Goal: Information Seeking & Learning: Learn about a topic

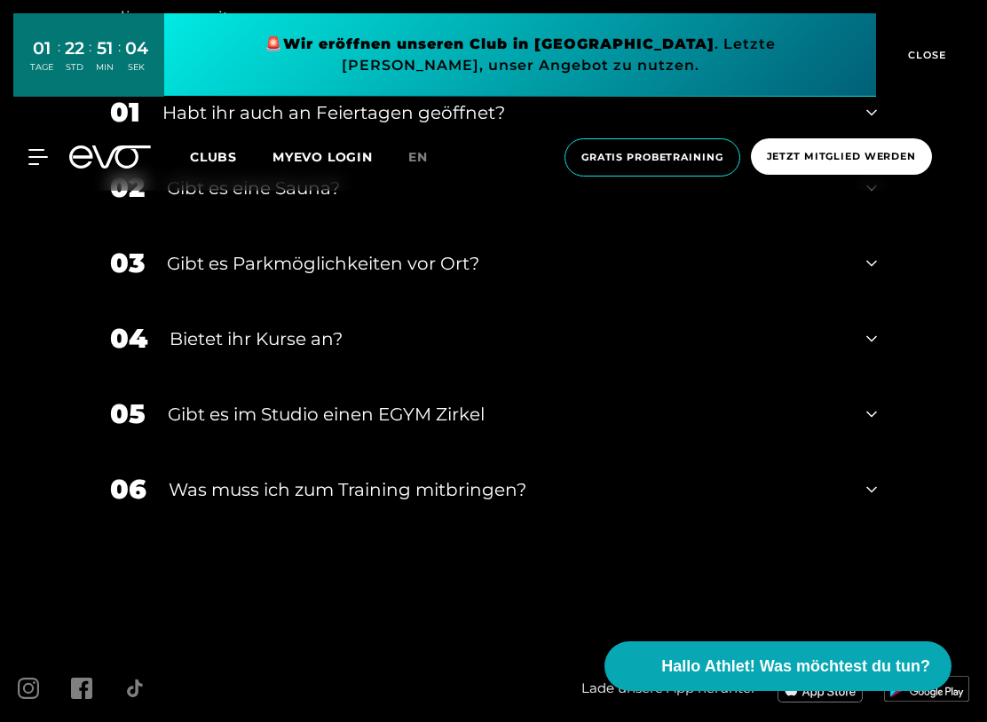
scroll to position [5558, 0]
click at [879, 276] on div "03 Gibt es Parkmöglichkeiten vor Ort?" at bounding box center [493, 263] width 802 height 75
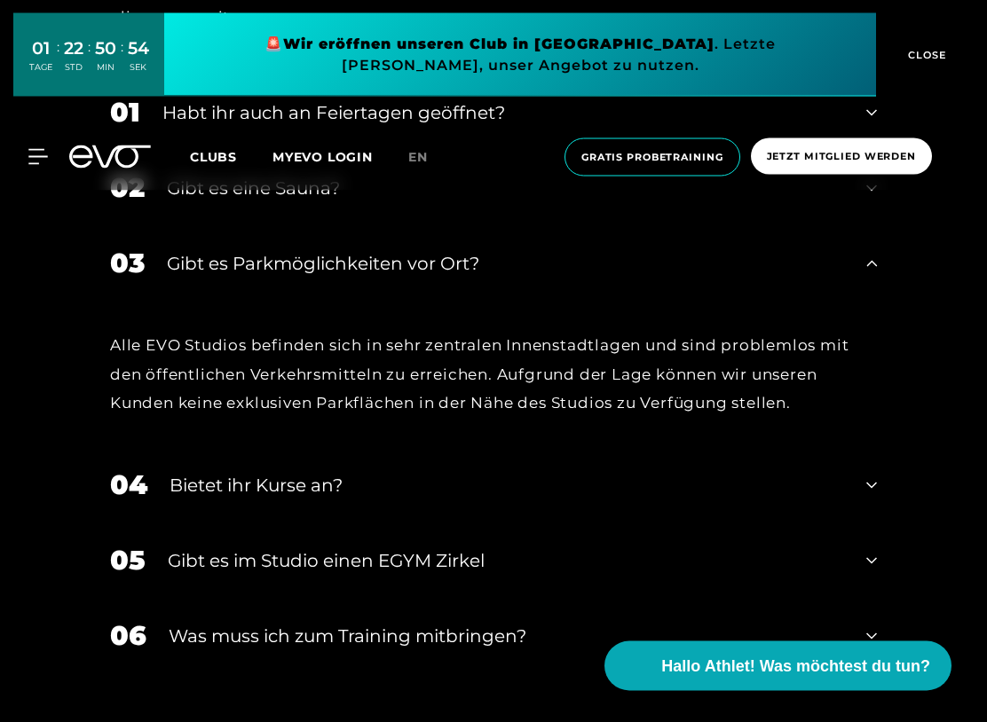
click at [873, 273] on icon at bounding box center [871, 264] width 11 height 21
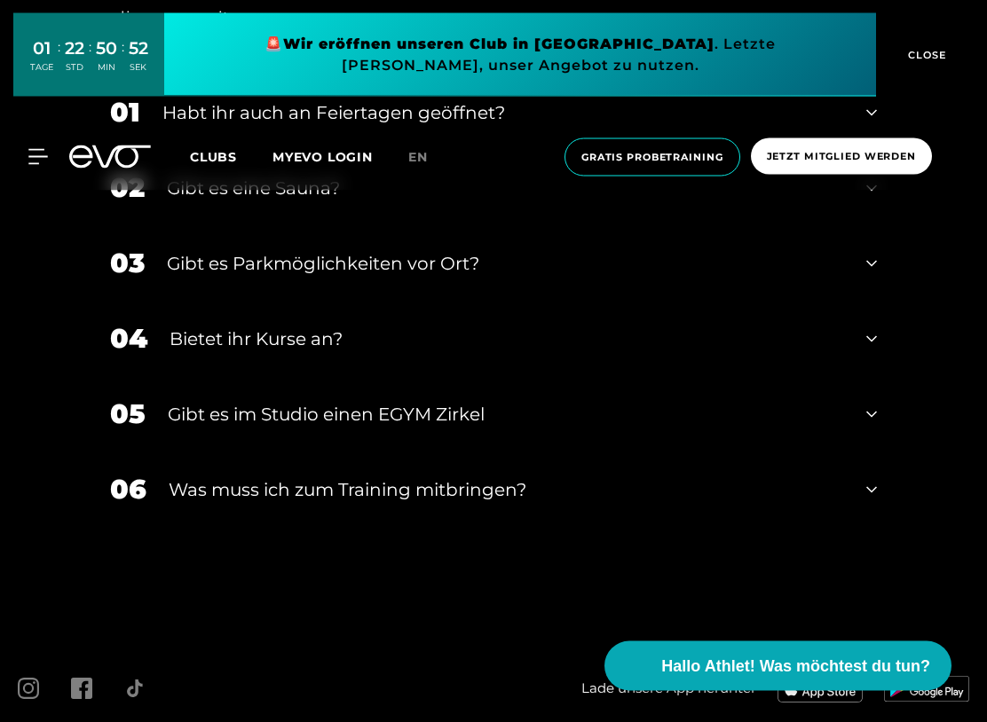
click at [870, 343] on icon at bounding box center [871, 340] width 11 height 6
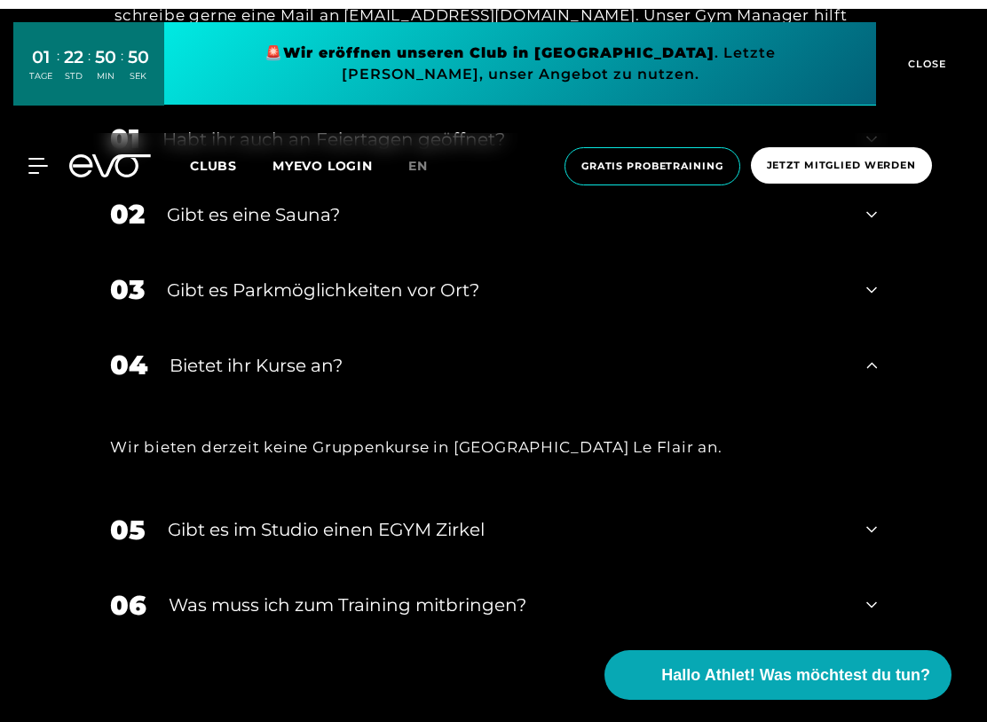
scroll to position [5533, 0]
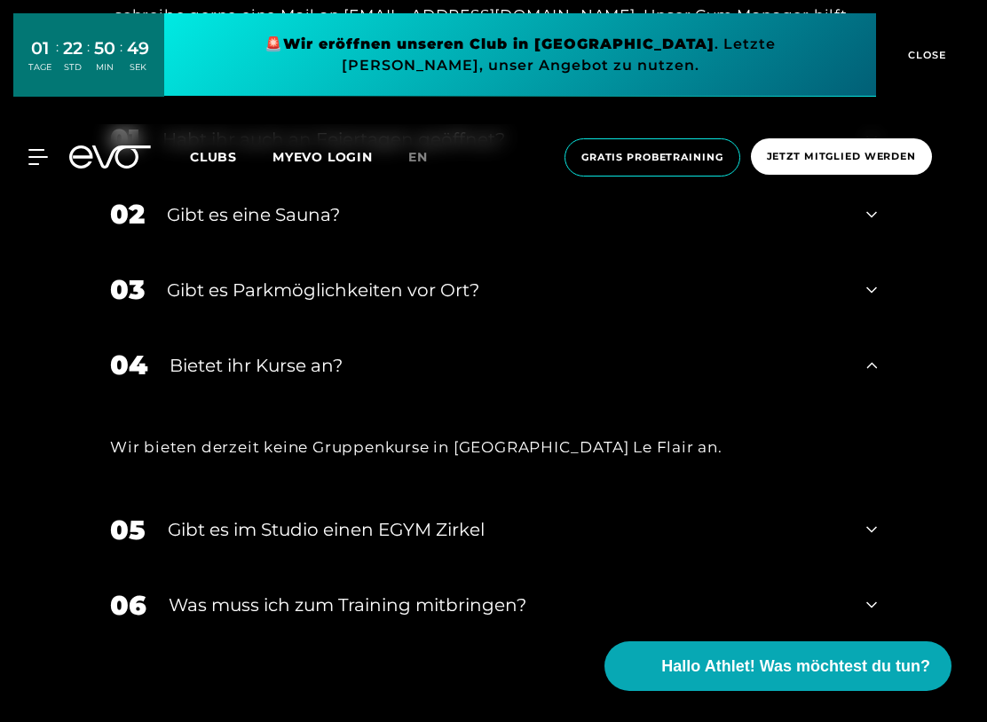
click at [875, 376] on icon at bounding box center [871, 365] width 11 height 21
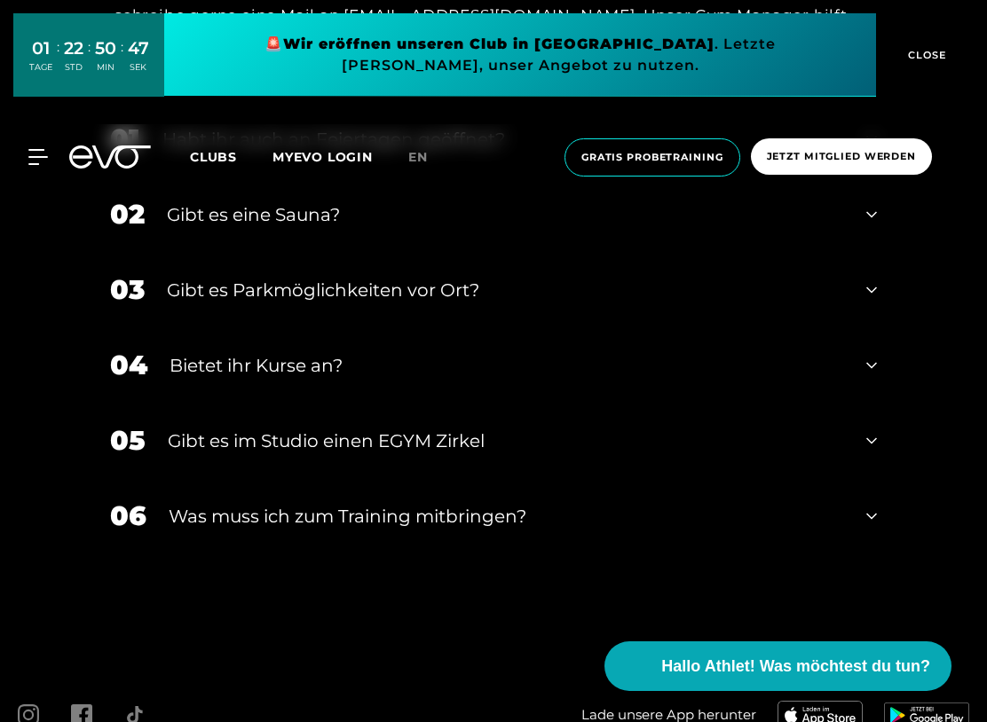
click at [877, 445] on div "05 Gibt es im Studio einen EGYM Zirkel" at bounding box center [493, 440] width 802 height 75
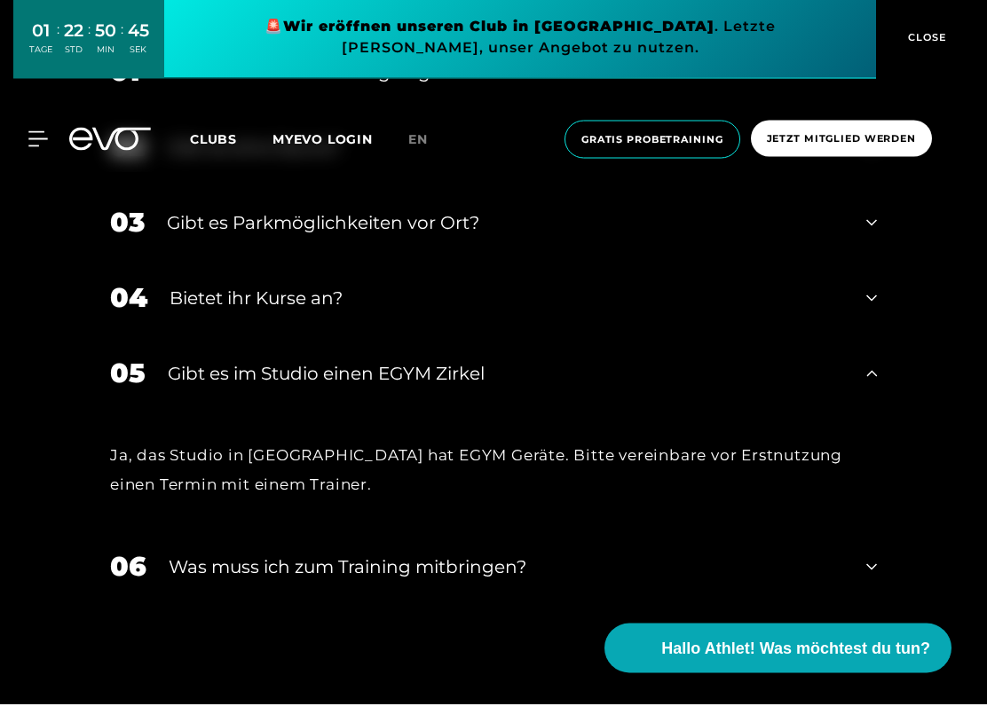
scroll to position [5582, 0]
click at [878, 390] on div "05 Gibt es im Studio einen EGYM Zirkel" at bounding box center [493, 390] width 802 height 75
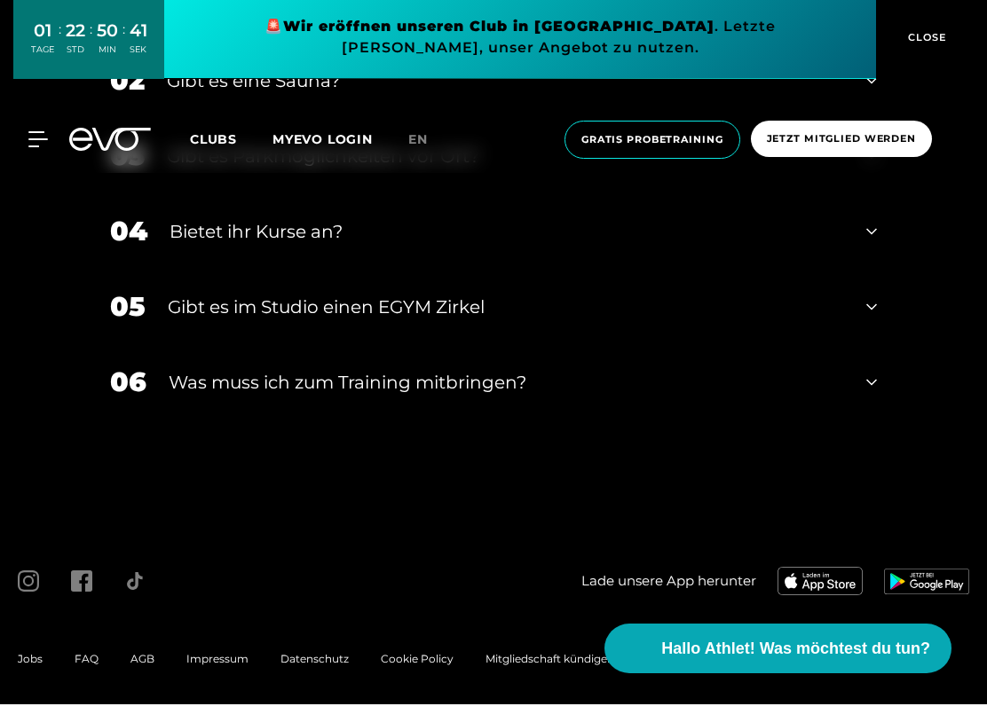
scroll to position [5651, 0]
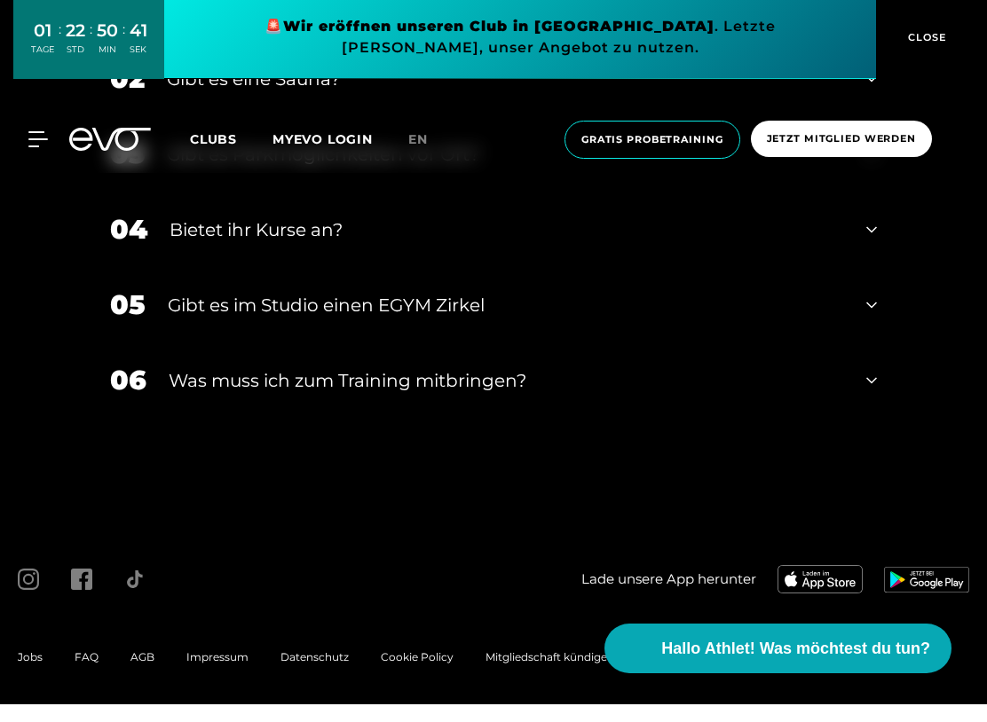
click at [870, 392] on icon at bounding box center [871, 398] width 11 height 21
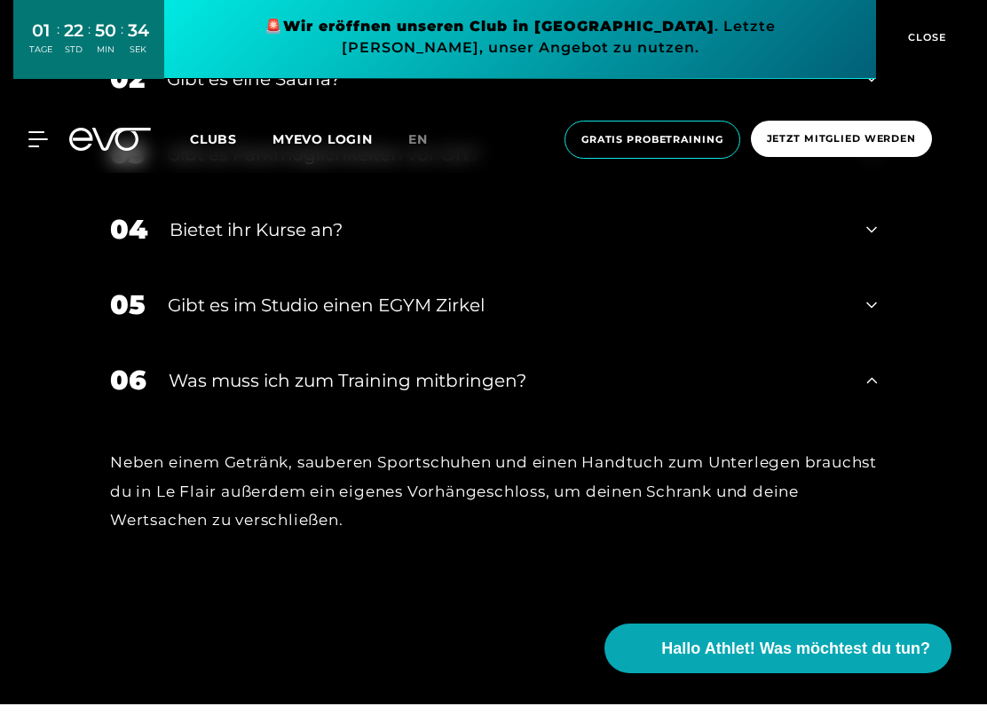
click at [870, 395] on icon at bounding box center [871, 398] width 11 height 21
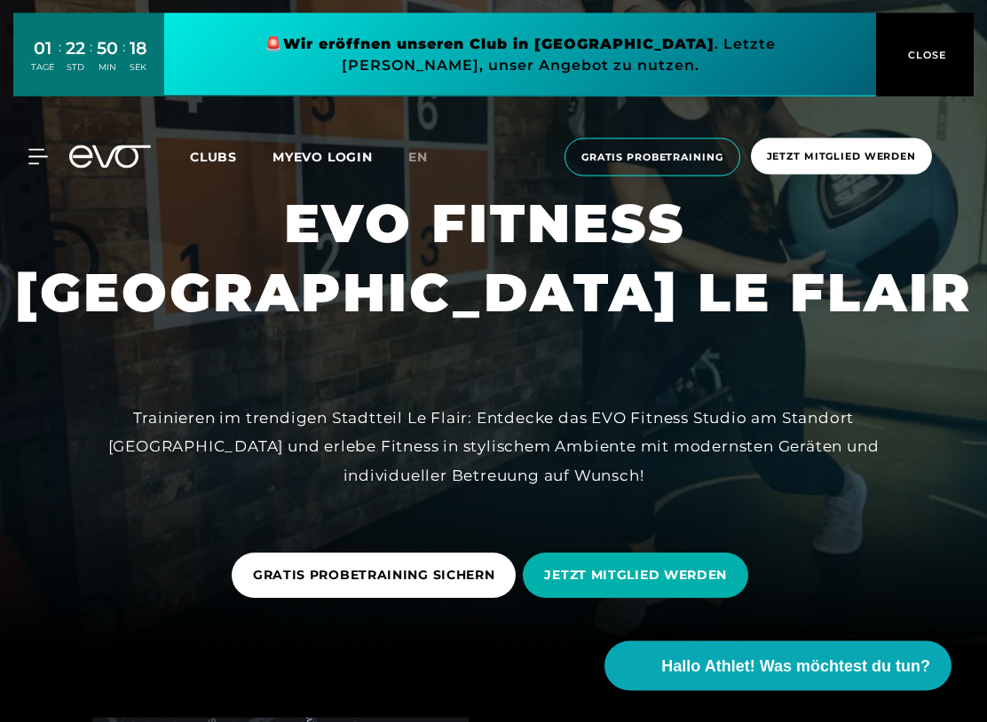
scroll to position [0, 0]
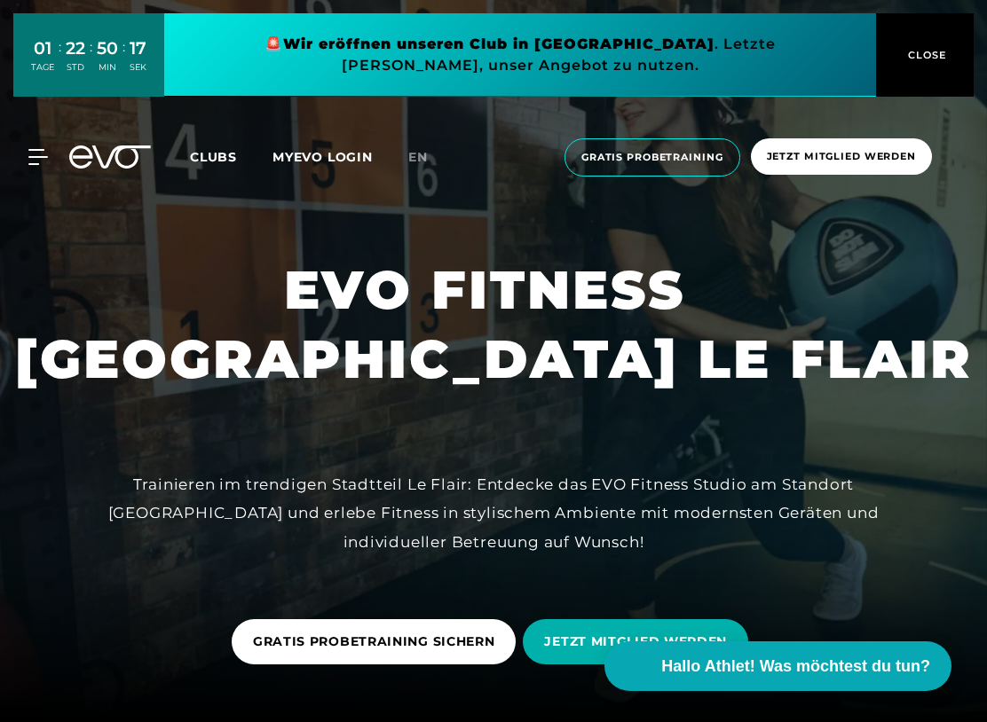
click at [209, 153] on span "Clubs" at bounding box center [213, 157] width 47 height 16
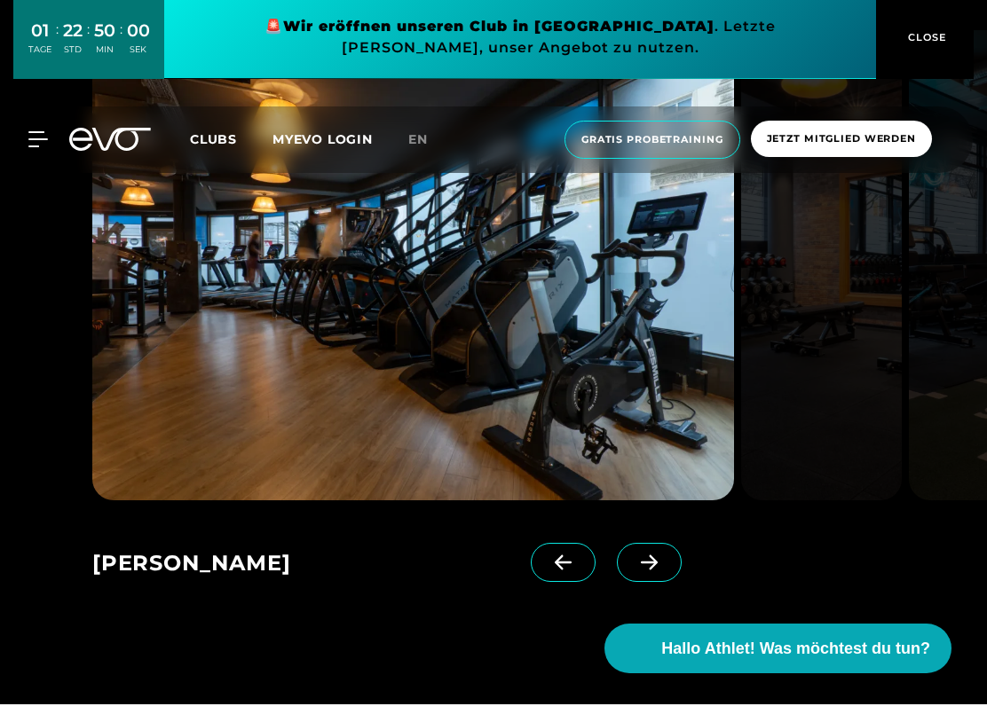
scroll to position [1280, 0]
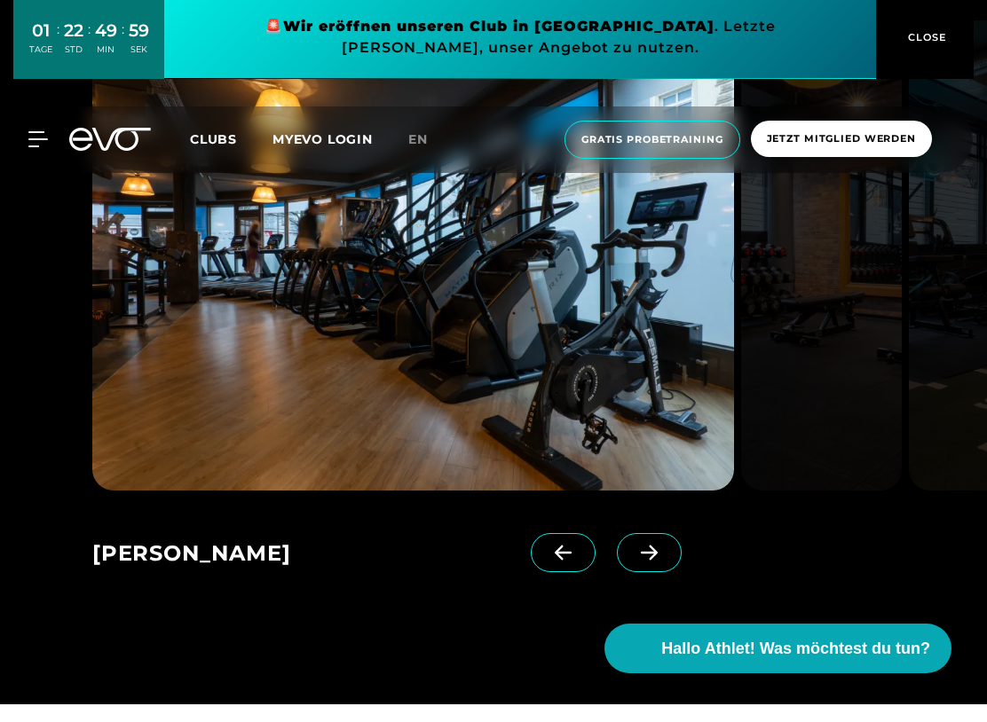
click at [663, 590] on span at bounding box center [649, 570] width 65 height 39
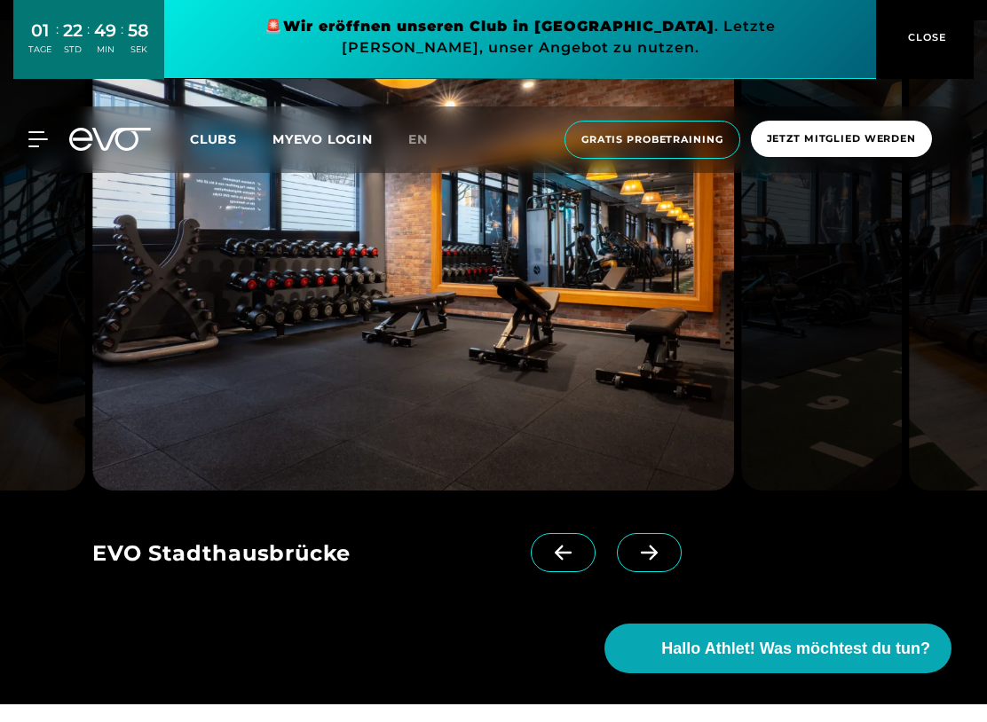
click at [666, 590] on span at bounding box center [649, 570] width 65 height 39
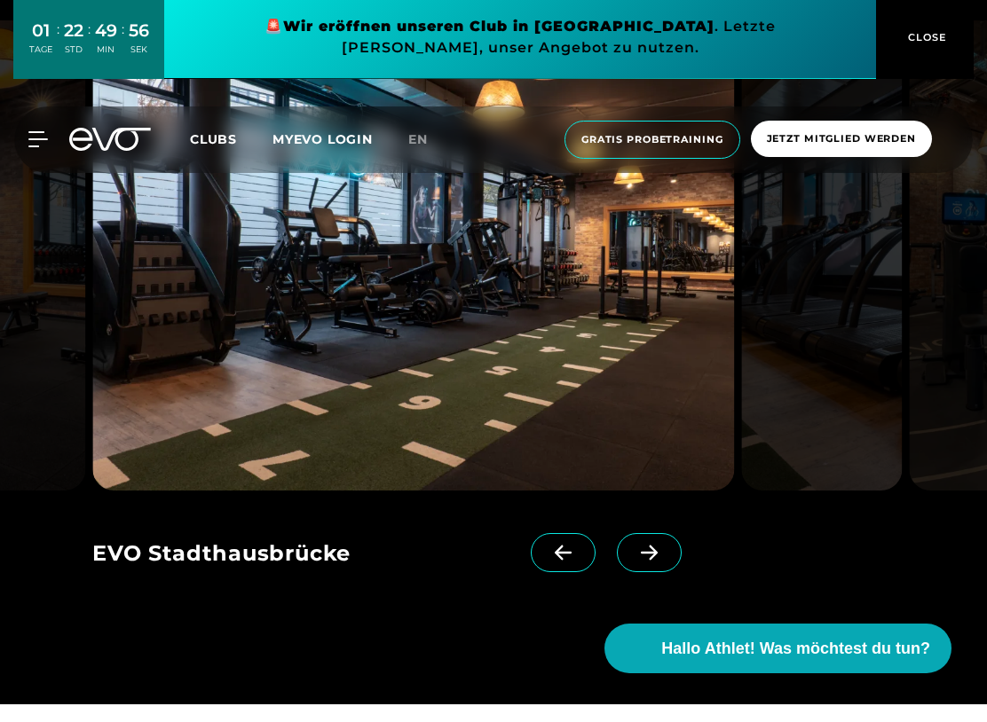
click at [661, 579] on icon at bounding box center [649, 571] width 31 height 16
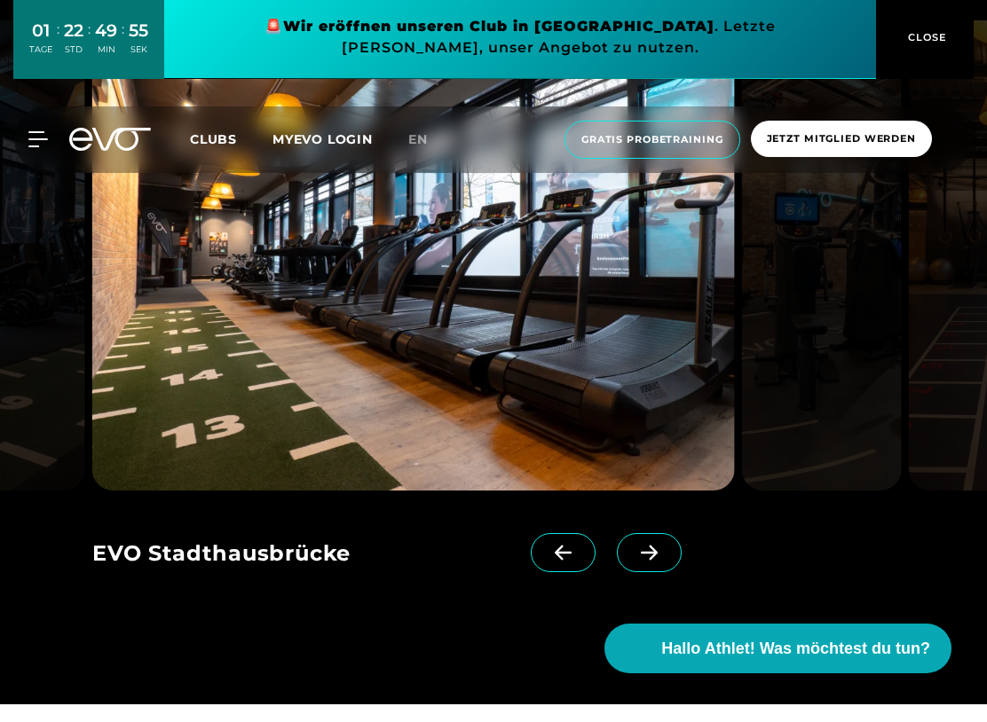
click at [658, 579] on icon at bounding box center [649, 571] width 31 height 16
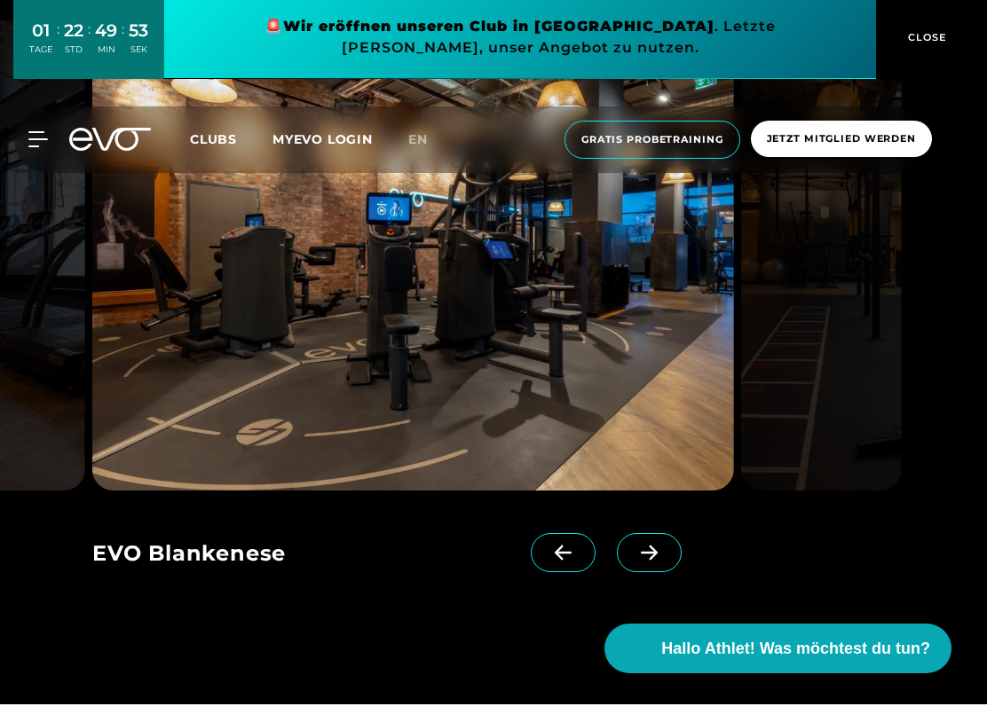
click at [652, 579] on icon at bounding box center [649, 570] width 17 height 15
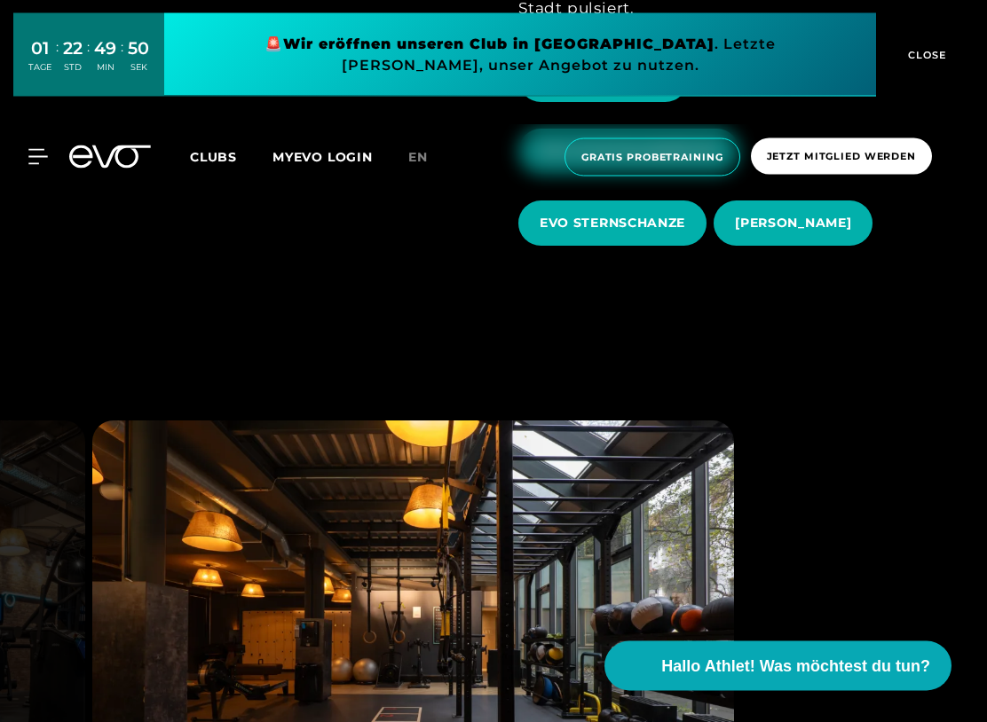
scroll to position [869, 0]
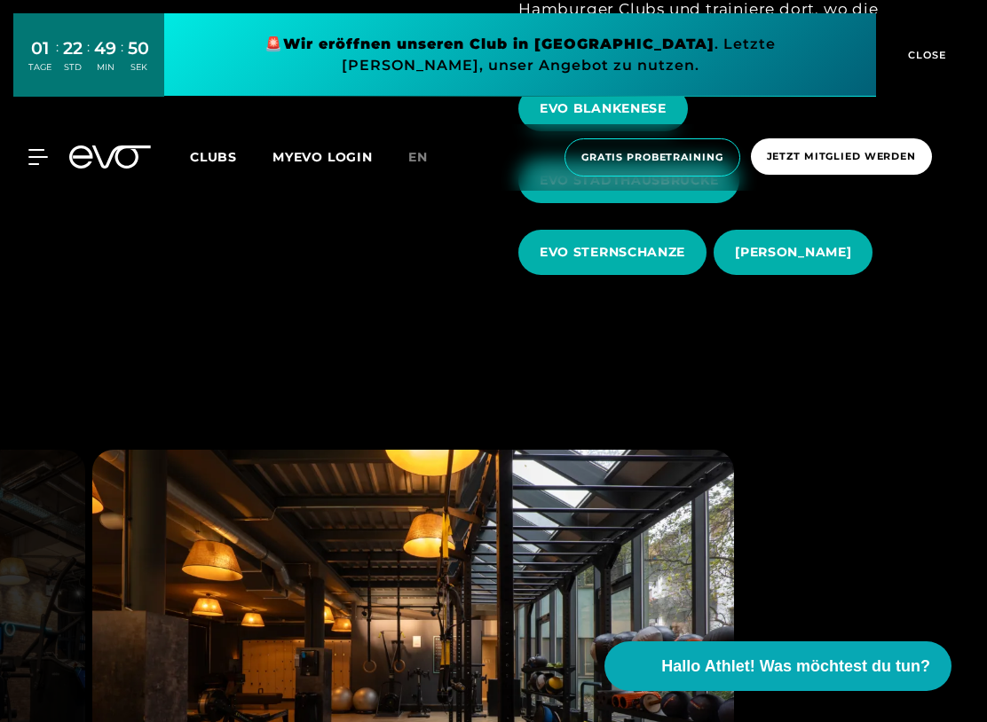
click at [925, 65] on button "CLOSE" at bounding box center [925, 54] width 98 height 83
